Goal: Task Accomplishment & Management: Complete application form

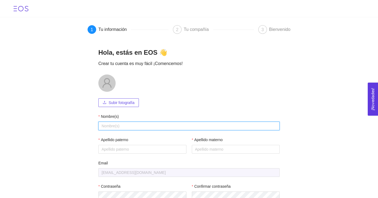
click at [124, 126] on input "Nombre(s)" at bounding box center [188, 125] width 181 height 9
type input "[PERSON_NAME]"
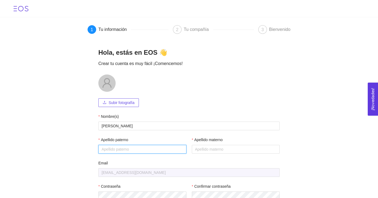
click at [130, 149] on input "Apellido paterno" at bounding box center [142, 149] width 88 height 9
type input "[PERSON_NAME]"
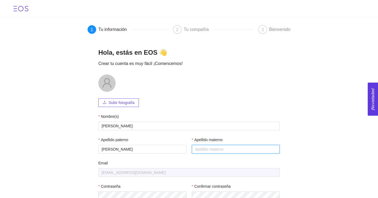
click at [209, 149] on input "Apellido materno" at bounding box center [236, 149] width 88 height 9
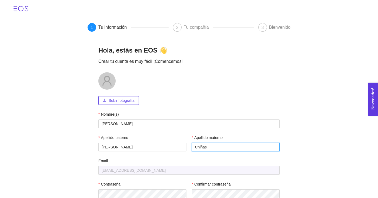
scroll to position [32, 0]
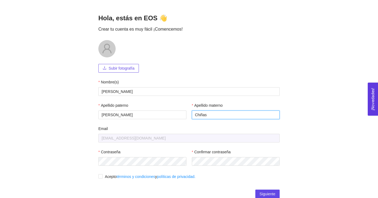
type input "Chiñas"
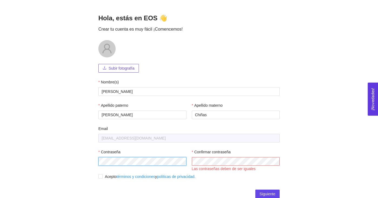
click at [82, 147] on main "1 Tu información 2 Tu compañía 3 Bienvenido Hola, estás en EOS 👋 Crear tu cuent…" at bounding box center [189, 91] width 378 height 213
click at [175, 153] on div "Contraseña Por favor ingresar Contraseña Confirmar contraseña Las contraseñas d…" at bounding box center [188, 160] width 181 height 23
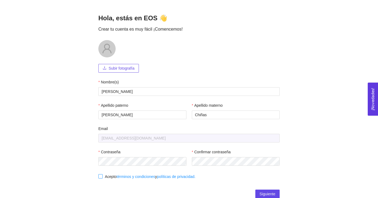
click at [100, 175] on input "Acepto términos y condiciones y políticas de privacidad." at bounding box center [100, 176] width 4 height 4
checkbox input "true"
click at [268, 194] on span "Siguiente" at bounding box center [268, 193] width 16 height 6
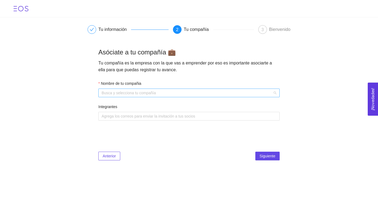
click at [276, 93] on div "Busca y selecciona tu compañía" at bounding box center [188, 92] width 181 height 9
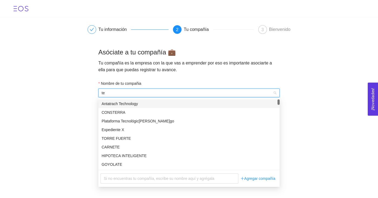
type input "t"
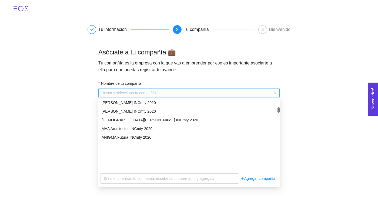
scroll to position [3924, 0]
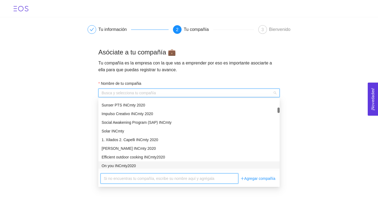
click at [173, 179] on input "text" at bounding box center [170, 178] width 138 height 10
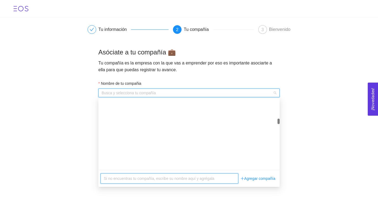
scroll to position [10245, 0]
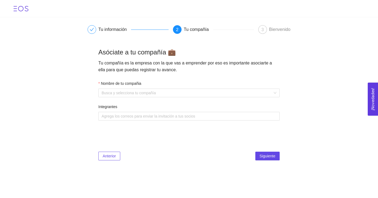
click at [355, 90] on main "Tu información 2 Tu compañía 3 Bienvenido Asóciate a tu compañía 💼 Tu compañía …" at bounding box center [189, 91] width 378 height 149
click at [172, 88] on div "Nombre de tu compañia" at bounding box center [188, 84] width 181 height 8
click at [278, 93] on div "Busca y selecciona tu compañía" at bounding box center [188, 92] width 181 height 9
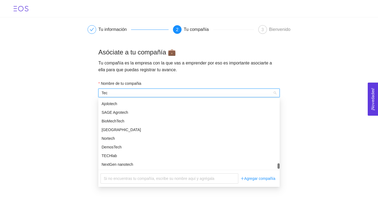
scroll to position [0, 0]
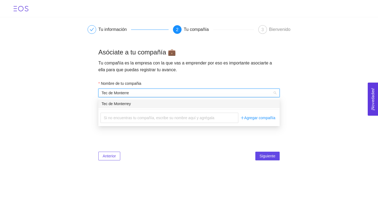
type input "Tec de Monterrey"
click at [244, 101] on div "Tec de Monterrey" at bounding box center [189, 104] width 175 height 6
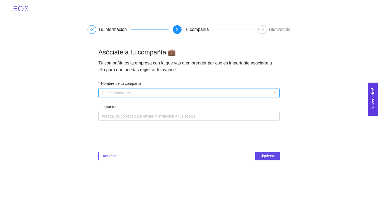
scroll to position [18413, 0]
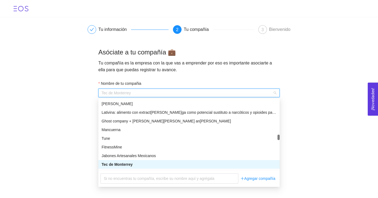
drag, startPoint x: 215, startPoint y: 94, endPoint x: 99, endPoint y: 70, distance: 117.8
click at [99, 70] on div "Asóciate a tu compañía 💼 Tu compañía es la empresa con la que vas a emprender p…" at bounding box center [188, 104] width 181 height 112
click at [57, 120] on main "Tu información 2 Tu compañía 3 Bienvenido Asóciate a tu compañía 💼 Tu compañía …" at bounding box center [189, 91] width 378 height 149
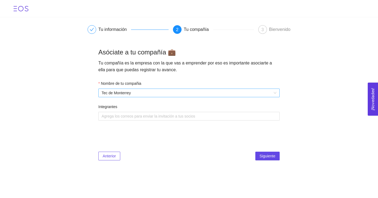
click at [124, 93] on span "Tec de Monterrey" at bounding box center [189, 93] width 175 height 8
click at [139, 93] on span "Tec de Monterrey" at bounding box center [189, 93] width 175 height 8
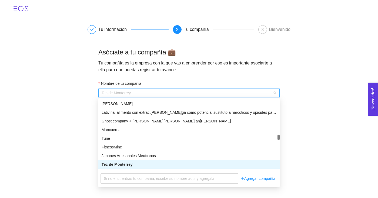
drag, startPoint x: 139, startPoint y: 93, endPoint x: 103, endPoint y: 88, distance: 35.7
click at [103, 88] on div "Tec de Monterrey" at bounding box center [188, 92] width 181 height 9
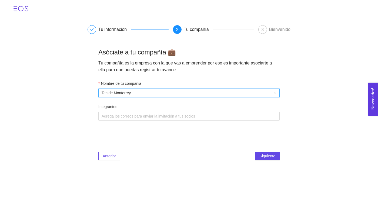
click at [109, 91] on span "Tec de Monterrey" at bounding box center [189, 93] width 175 height 8
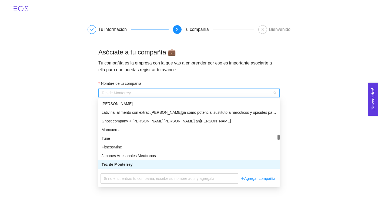
drag, startPoint x: 101, startPoint y: 92, endPoint x: 146, endPoint y: 95, distance: 45.7
click at [146, 95] on div "Tec de Monterrey" at bounding box center [188, 92] width 181 height 9
drag, startPoint x: 142, startPoint y: 92, endPoint x: 134, endPoint y: 91, distance: 7.6
click at [134, 91] on span "Tec de Monterrey" at bounding box center [189, 93] width 175 height 8
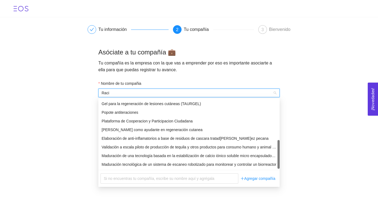
scroll to position [138, 0]
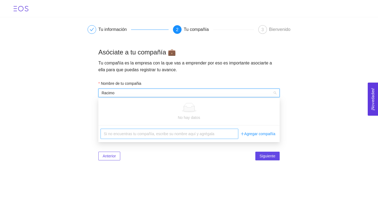
type input "Racimo"
click at [231, 132] on input "text" at bounding box center [170, 133] width 138 height 10
type input "Racimo"
drag, startPoint x: 194, startPoint y: 93, endPoint x: 107, endPoint y: 76, distance: 88.4
click at [107, 76] on div "Nombre de tu compañia Racimo Integrantes Agrega los correos para enviar la invi…" at bounding box center [188, 101] width 181 height 52
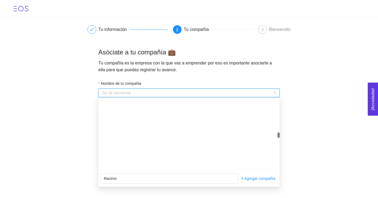
scroll to position [15415, 0]
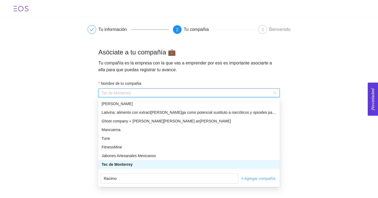
click at [257, 178] on link "Agregar compañía" at bounding box center [257, 178] width 39 height 10
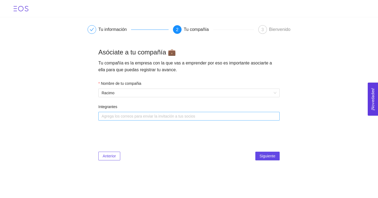
click at [187, 118] on div at bounding box center [186, 116] width 173 height 6
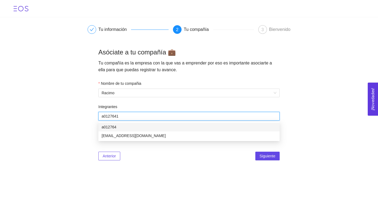
type input "a01276415"
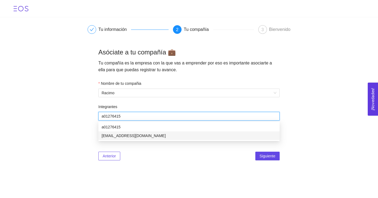
click at [185, 137] on div "[EMAIL_ADDRESS][DOMAIN_NAME]" at bounding box center [189, 135] width 175 height 6
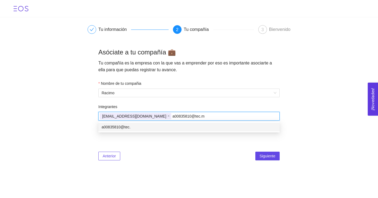
type input "[EMAIL_ADDRESS][DOMAIN_NAME]"
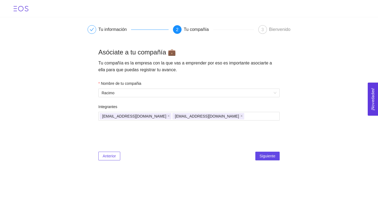
click at [306, 125] on main "Tu información 2 Tu compañía 3 Bienvenido Asóciate a tu compañía 💼 Tu compañía …" at bounding box center [189, 91] width 378 height 149
click at [267, 155] on span "Siguiente" at bounding box center [268, 156] width 16 height 6
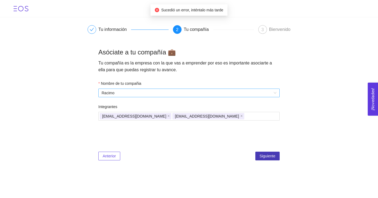
click at [217, 93] on span "Racimo" at bounding box center [189, 93] width 175 height 8
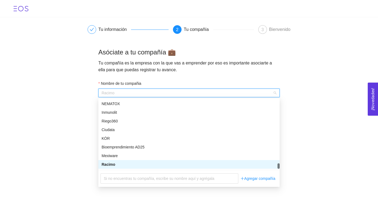
click at [159, 165] on div "Racimo" at bounding box center [189, 164] width 175 height 6
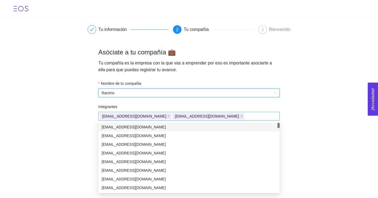
drag, startPoint x: 195, startPoint y: 116, endPoint x: 109, endPoint y: 115, distance: 86.2
click at [109, 115] on div "[EMAIL_ADDRESS][DOMAIN_NAME] [EMAIL_ADDRESS][DOMAIN_NAME]" at bounding box center [186, 116] width 173 height 8
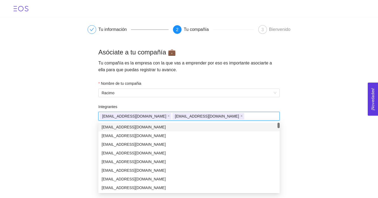
click at [313, 104] on main "Tu información 2 Tu compañía 3 Bienvenido Asóciate a tu compañía 💼 Tu compañía …" at bounding box center [189, 91] width 378 height 149
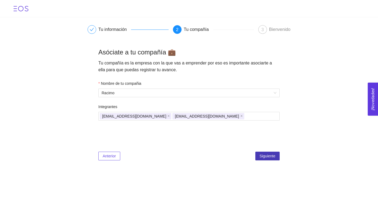
click at [270, 155] on span "Siguiente" at bounding box center [268, 156] width 16 height 6
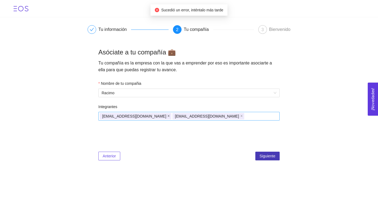
click at [167, 116] on icon "close" at bounding box center [168, 115] width 3 height 3
click at [273, 156] on span "Siguiente" at bounding box center [268, 156] width 16 height 6
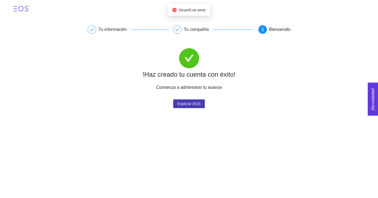
click at [189, 105] on span "Explorar EOS" at bounding box center [189, 103] width 23 height 8
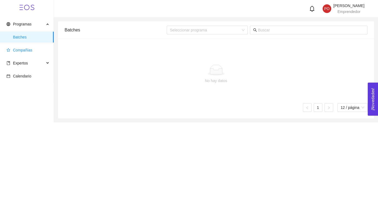
click at [19, 47] on span "Compañías" at bounding box center [27, 50] width 43 height 11
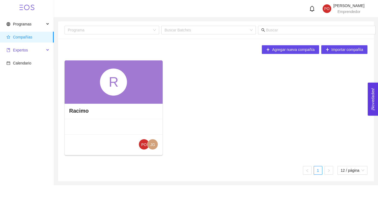
click at [28, 52] on span "Expertos" at bounding box center [25, 50] width 38 height 11
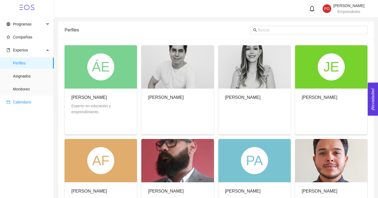
click at [24, 100] on span "Calendario" at bounding box center [22, 102] width 18 height 4
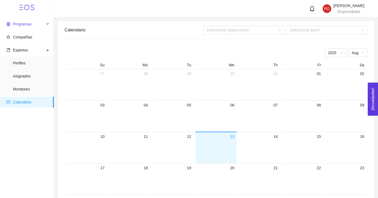
click at [28, 22] on span "Programas" at bounding box center [22, 24] width 18 height 4
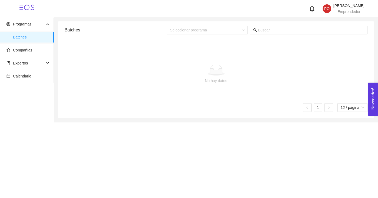
click at [19, 7] on span at bounding box center [27, 7] width 54 height 15
click at [335, 7] on span "Paola Ortuño Chiñas" at bounding box center [348, 6] width 31 height 4
click at [199, 75] on div at bounding box center [216, 70] width 294 height 11
click at [27, 48] on span "Compañías" at bounding box center [22, 50] width 19 height 4
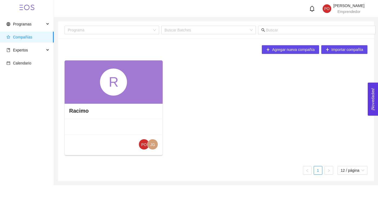
click at [113, 78] on div "R" at bounding box center [113, 81] width 27 height 27
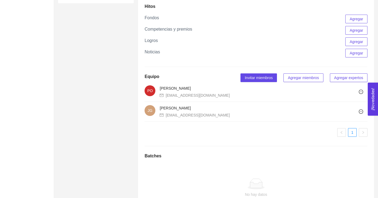
scroll to position [282, 0]
click at [262, 80] on span "Invitar miembros" at bounding box center [259, 77] width 28 height 6
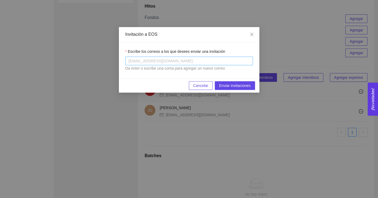
click at [187, 58] on div at bounding box center [189, 61] width 125 height 6
type input "[EMAIL_ADDRESS][DOMAIN_NAME]"
click at [224, 85] on span "Enviar invitaciones" at bounding box center [235, 85] width 32 height 6
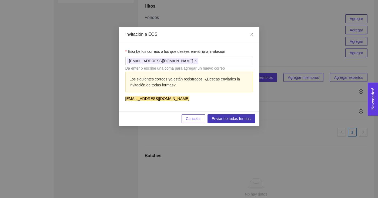
click at [220, 121] on button "Enviar de todas formas" at bounding box center [232, 118] width 48 height 9
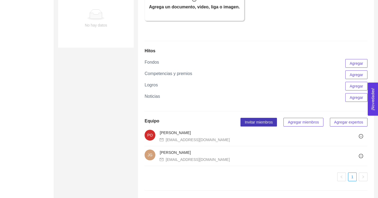
scroll to position [316, 0]
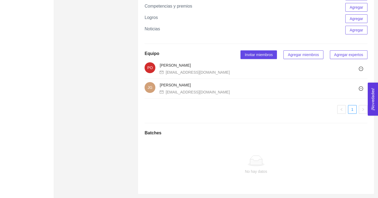
click at [290, 56] on span "Agregar miembros" at bounding box center [303, 55] width 31 height 6
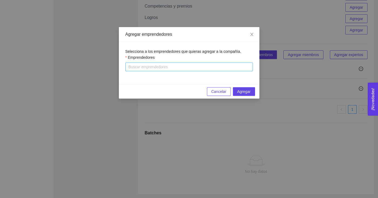
click at [228, 69] on div at bounding box center [189, 66] width 125 height 6
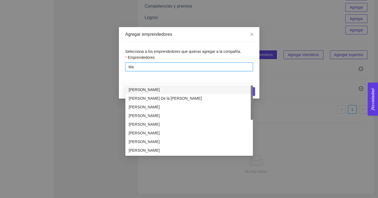
type input "M"
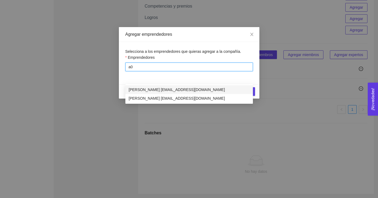
type input "a"
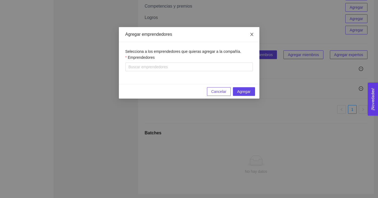
click at [249, 34] on span "Close" at bounding box center [251, 34] width 15 height 15
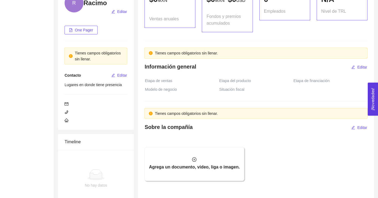
scroll to position [0, 0]
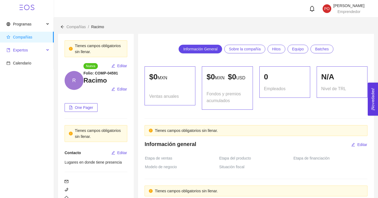
click at [26, 51] on span "Expertos" at bounding box center [20, 50] width 15 height 4
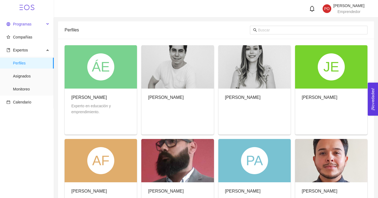
click at [25, 22] on span "Programas" at bounding box center [22, 24] width 18 height 4
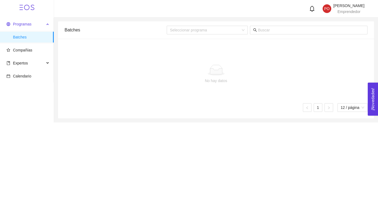
click at [18, 27] on span "Programas" at bounding box center [25, 24] width 38 height 11
click at [18, 24] on span "Programas" at bounding box center [22, 24] width 18 height 4
click at [19, 53] on span "Compañías" at bounding box center [27, 50] width 43 height 11
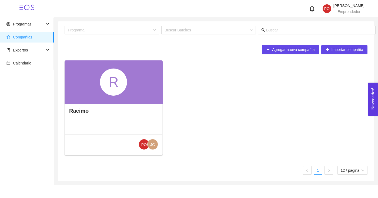
click at [87, 68] on div "R" at bounding box center [114, 81] width 98 height 43
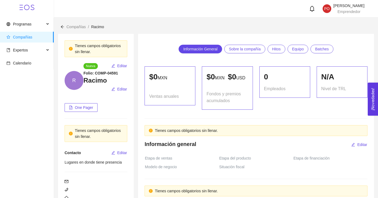
scroll to position [316, 0]
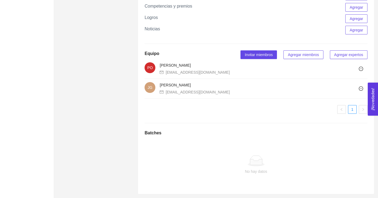
click at [299, 56] on span "Agregar miembros" at bounding box center [303, 55] width 31 height 6
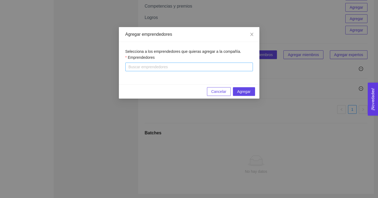
click at [196, 67] on div at bounding box center [189, 66] width 125 height 6
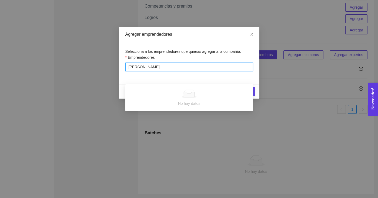
click at [136, 67] on input "Maria Jose Dominguez Hernandez" at bounding box center [159, 66] width 61 height 6
click at [147, 67] on input "María Jose Dominguez Hernandez" at bounding box center [159, 66] width 61 height 6
type input "María José Dominguez Hernandez"
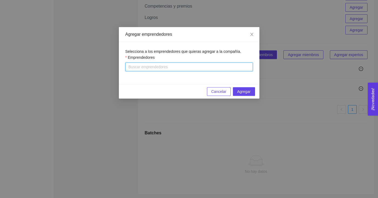
drag, startPoint x: 198, startPoint y: 65, endPoint x: 114, endPoint y: 62, distance: 83.8
click at [114, 62] on div "Agregar emprendedores Selecciona a los emprendedores que quieras agregar a la c…" at bounding box center [189, 99] width 378 height 198
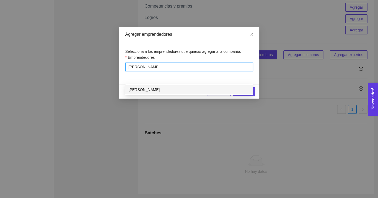
type input "MARÍA JOSÉ DOM"
click at [165, 86] on div "María José Domínguez Cervantes" at bounding box center [189, 89] width 121 height 6
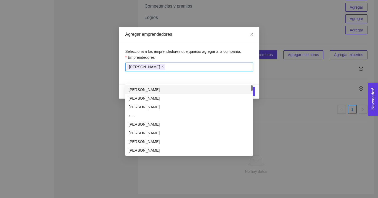
click at [258, 82] on div "Selecciona a los emprendedores que quieras agregar a la compañía. Emprendedores…" at bounding box center [189, 63] width 141 height 42
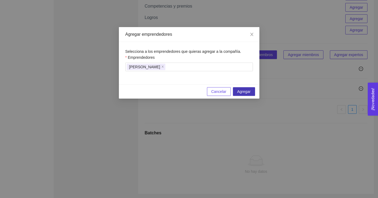
click at [240, 93] on span "Agregar" at bounding box center [244, 91] width 14 height 6
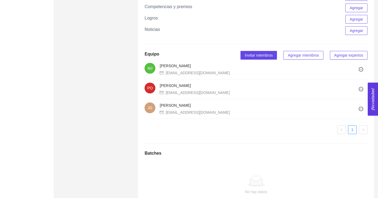
scroll to position [300, 0]
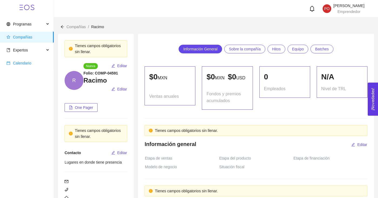
click at [29, 67] on span "Calendario" at bounding box center [27, 63] width 43 height 11
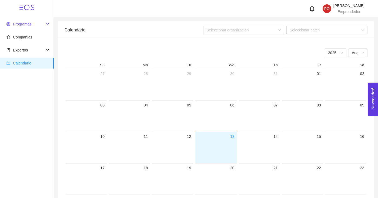
click at [26, 24] on span "Programas" at bounding box center [22, 24] width 18 height 4
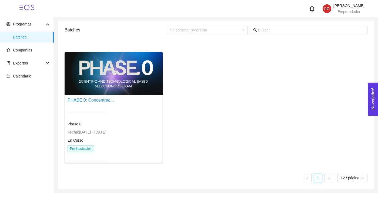
click at [108, 88] on div at bounding box center [114, 73] width 98 height 43
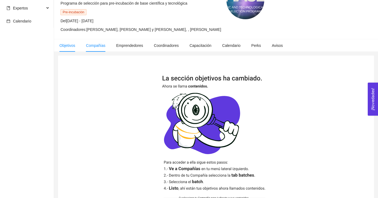
scroll to position [16, 0]
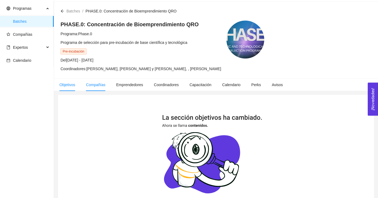
click at [96, 86] on li "Compañías" at bounding box center [96, 84] width 30 height 12
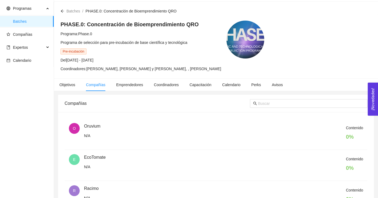
scroll to position [15, 0]
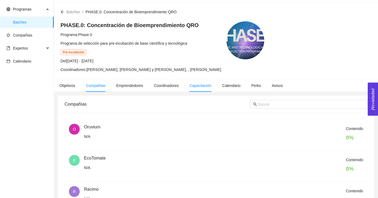
click at [202, 86] on span "Capacitación" at bounding box center [200, 85] width 22 height 4
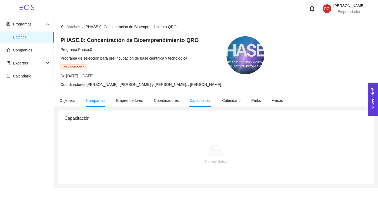
click at [103, 99] on span "Compañías" at bounding box center [95, 100] width 19 height 4
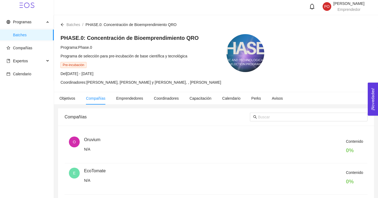
scroll to position [3, 0]
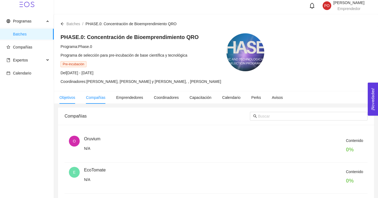
click at [70, 97] on span "Objetivos" at bounding box center [67, 97] width 16 height 4
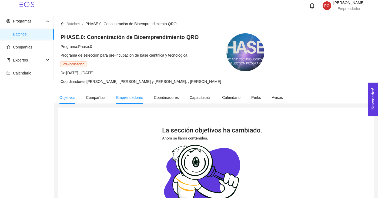
click at [130, 94] on li "Emprendedores" at bounding box center [130, 97] width 38 height 12
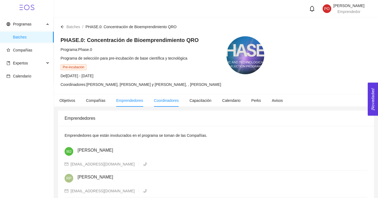
click at [169, 100] on span "Coordinadores" at bounding box center [166, 100] width 25 height 4
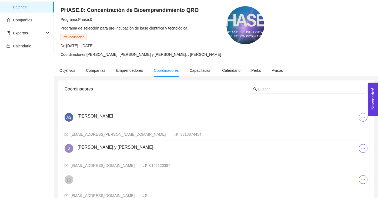
scroll to position [27, 0]
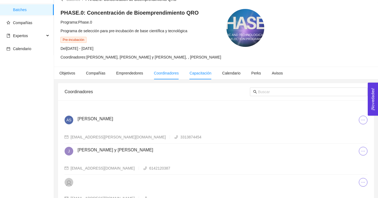
click at [203, 78] on li "Capacitación" at bounding box center [200, 73] width 33 height 12
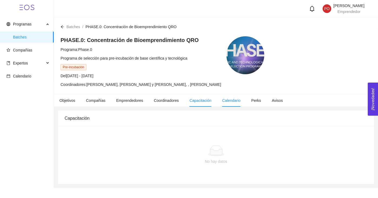
click at [232, 102] on span "Calendario" at bounding box center [231, 100] width 18 height 4
click at [261, 101] on span "Perks" at bounding box center [256, 100] width 10 height 4
click at [207, 100] on span "Capacitación" at bounding box center [200, 100] width 22 height 4
click at [63, 27] on icon "arrow-left" at bounding box center [63, 27] width 4 height 4
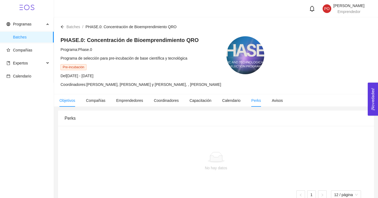
click at [67, 106] on li "Objetivos" at bounding box center [67, 100] width 26 height 12
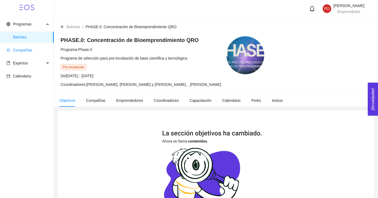
click at [22, 51] on span "Compañías" at bounding box center [22, 50] width 19 height 4
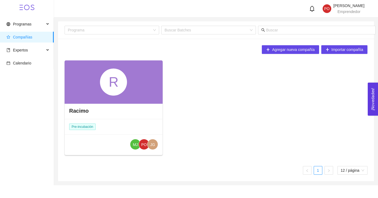
click at [84, 82] on div "R" at bounding box center [114, 81] width 98 height 43
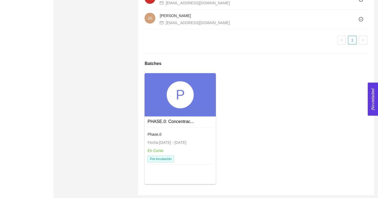
scroll to position [406, 0]
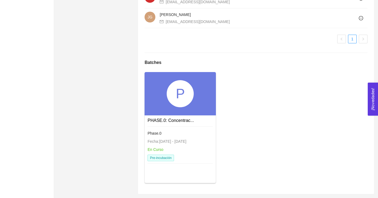
click at [186, 126] on link "Phase.0 Fecha: 01/01/2024 - 31/12/2025 En Curso Pre-incubación" at bounding box center [180, 126] width 65 height 4
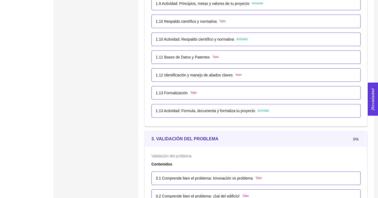
scroll to position [392, 0]
click at [253, 112] on p "1.13 Actividad: Formula, documenta y formaliza tu proyecto" at bounding box center [205, 111] width 99 height 6
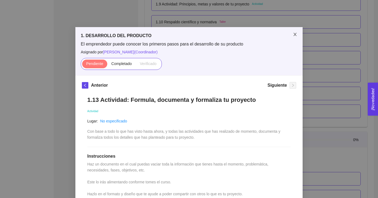
click at [295, 32] on icon "close" at bounding box center [295, 34] width 4 height 4
